Goal: Transaction & Acquisition: Purchase product/service

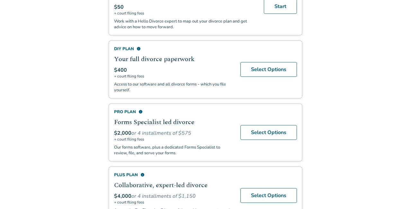
scroll to position [184, 0]
click at [265, 67] on link "Select Options" at bounding box center [268, 69] width 57 height 15
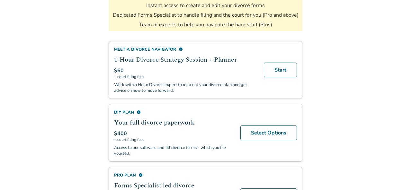
scroll to position [118, 0]
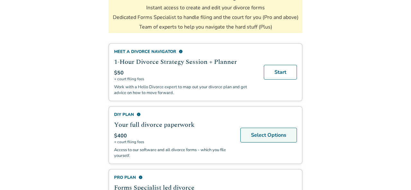
click at [275, 136] on link "Select Options" at bounding box center [268, 135] width 57 height 15
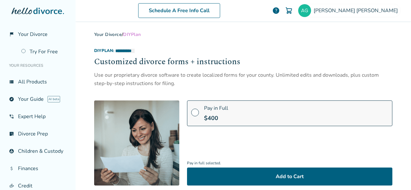
scroll to position [29, 0]
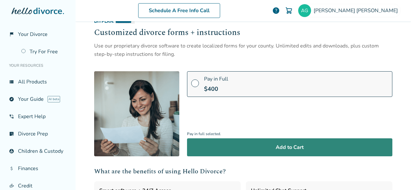
click at [283, 145] on button "Add to Cart" at bounding box center [289, 147] width 205 height 18
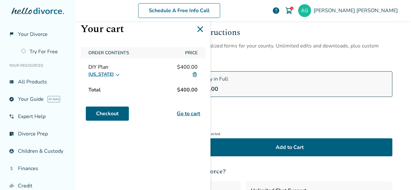
drag, startPoint x: 151, startPoint y: 153, endPoint x: 151, endPoint y: 141, distance: 11.9
click at [152, 151] on div "Your cart Order Contents Price DIY Plan $400.00 California Total $400.00 Checko…" at bounding box center [142, 95] width 135 height 190
click at [106, 114] on link "Checkout" at bounding box center [107, 114] width 43 height 14
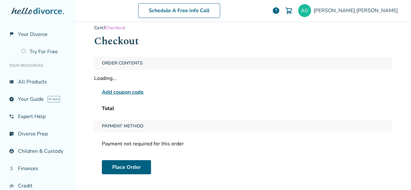
scroll to position [7, 0]
